Goal: Task Accomplishment & Management: Manage account settings

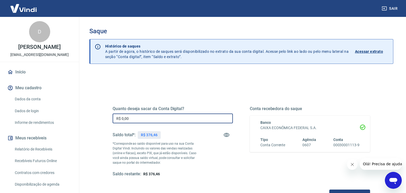
click at [193, 119] on input "R$ 0,00" at bounding box center [173, 119] width 120 height 10
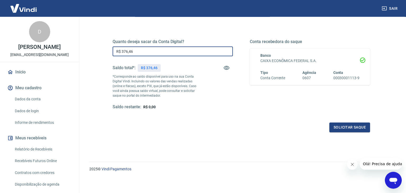
scroll to position [68, 0]
type input "R$ 376,46"
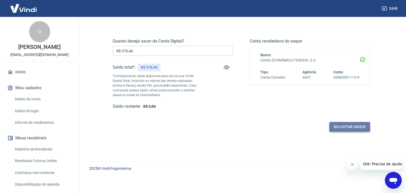
click at [348, 126] on button "Solicitar saque" at bounding box center [349, 127] width 41 height 10
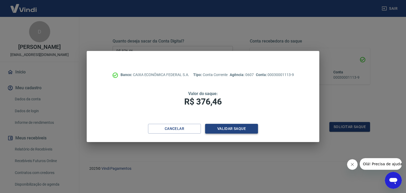
click at [221, 128] on button "Validar saque" at bounding box center [231, 129] width 53 height 10
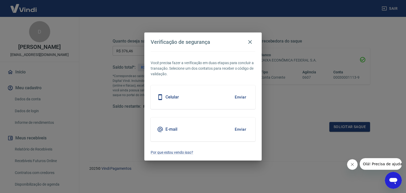
click at [232, 129] on button "Enviar" at bounding box center [240, 129] width 17 height 11
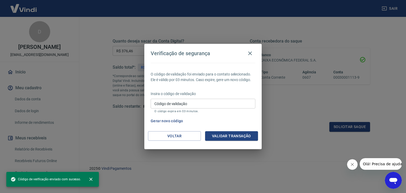
click at [226, 105] on input "Código de validação" at bounding box center [203, 104] width 105 height 10
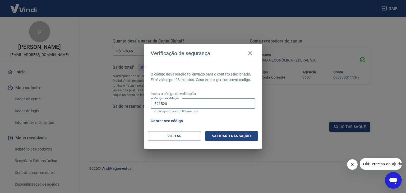
type input "821520"
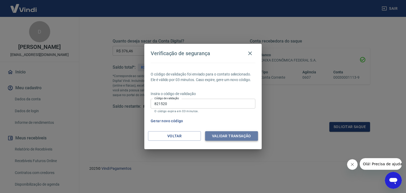
click at [221, 137] on button "Validar transação" at bounding box center [231, 136] width 53 height 10
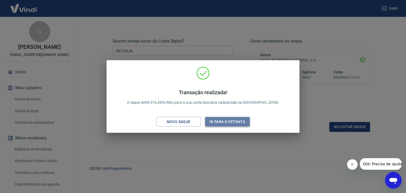
click at [230, 121] on button "Ir para o extrato" at bounding box center [227, 122] width 45 height 10
